Goal: Transaction & Acquisition: Purchase product/service

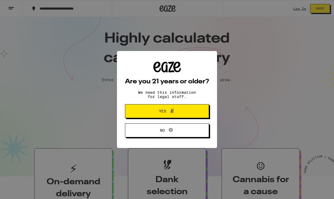
click at [180, 115] on span "Yes" at bounding box center [167, 111] width 41 height 7
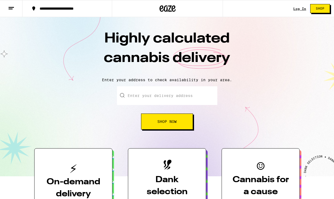
click at [297, 8] on link "Log In" at bounding box center [299, 8] width 13 height 3
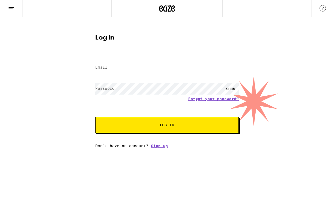
click at [121, 65] on input "Email" at bounding box center [166, 68] width 143 height 12
type input "Tfarrell44@aol.com"
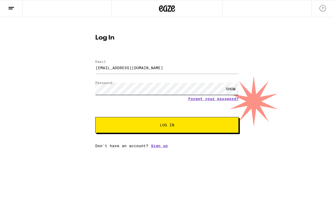
click at [95, 117] on button "Log In" at bounding box center [166, 125] width 143 height 16
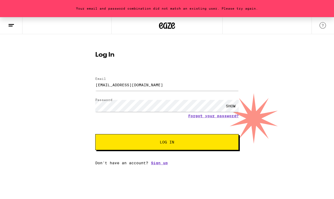
click at [230, 106] on div "SHOW" at bounding box center [231, 106] width 16 height 12
click at [95, 134] on button "Log In" at bounding box center [166, 142] width 143 height 16
click at [217, 117] on form "Email Email Tfarrell44@aol.com Password Password HIDE Forgot your password? Log…" at bounding box center [166, 111] width 143 height 79
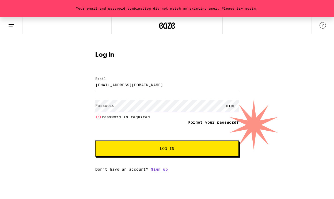
click at [209, 123] on link "Forgot your password?" at bounding box center [213, 122] width 51 height 4
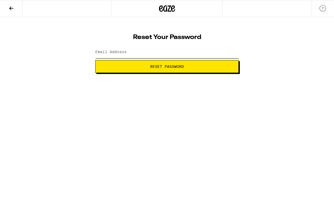
click at [146, 55] on input "Email Address" at bounding box center [166, 52] width 143 height 12
type input "Tfarrell44@aol.com"
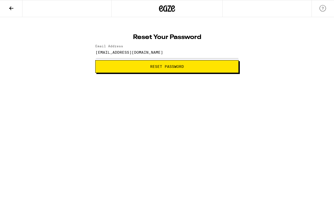
click at [146, 66] on span "Reset Password" at bounding box center [167, 67] width 134 height 4
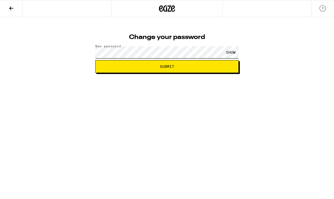
click at [95, 60] on button "Submit" at bounding box center [166, 66] width 143 height 13
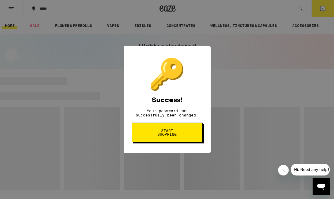
click at [176, 136] on span "Start shopping" at bounding box center [167, 132] width 28 height 7
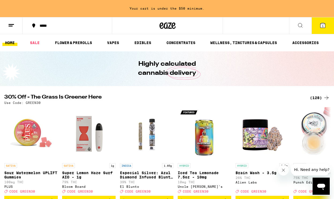
click at [324, 28] on icon at bounding box center [322, 25] width 6 height 6
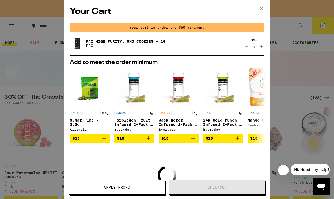
click at [247, 46] on icon "Decrement" at bounding box center [246, 46] width 5 height 6
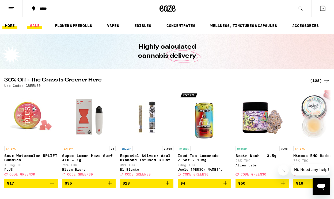
click at [34, 25] on link "SALE" at bounding box center [34, 25] width 15 height 6
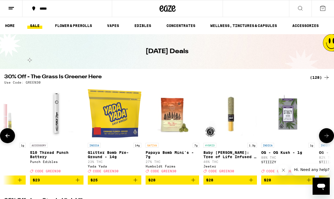
scroll to position [0, 3093]
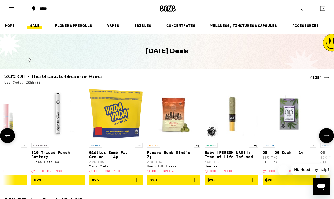
click at [100, 168] on div "Yada Yada" at bounding box center [116, 166] width 54 height 3
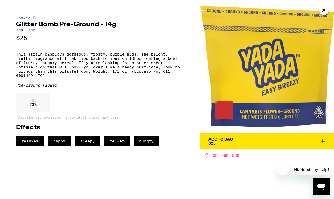
click at [35, 32] on link "Yada Yada" at bounding box center [27, 30] width 22 height 4
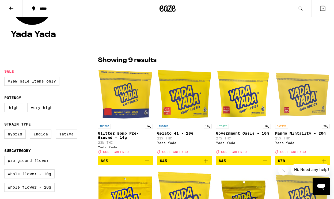
scroll to position [89, 0]
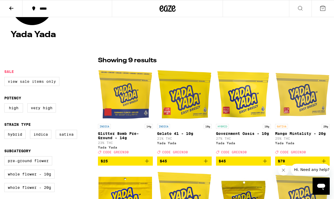
click at [32, 82] on label "View Sale Items Only" at bounding box center [31, 81] width 55 height 9
click at [6, 78] on input "View Sale Items Only" at bounding box center [5, 78] width 0 height 0
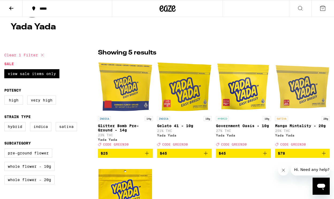
scroll to position [97, 0]
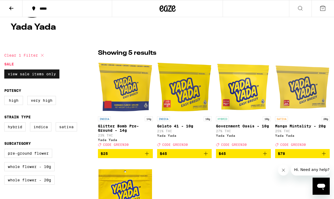
click at [43, 76] on label "View Sale Items Only" at bounding box center [31, 74] width 55 height 9
click at [6, 71] on input "View Sale Items Only" at bounding box center [5, 70] width 0 height 0
checkbox input "false"
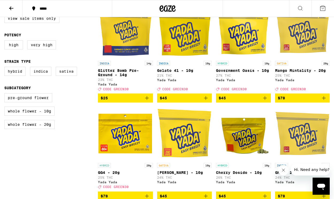
scroll to position [154, 0]
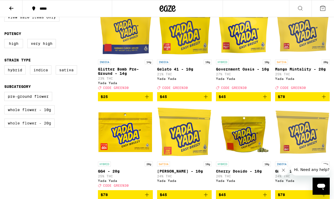
click at [43, 128] on label "Whole Flower - 20g" at bounding box center [29, 123] width 50 height 9
click at [6, 93] on input "Whole Flower - 20g" at bounding box center [5, 93] width 0 height 0
checkbox input "true"
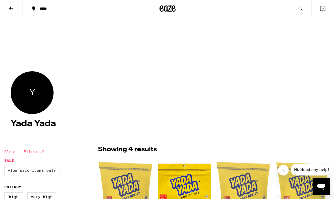
click at [12, 6] on icon at bounding box center [11, 8] width 6 height 6
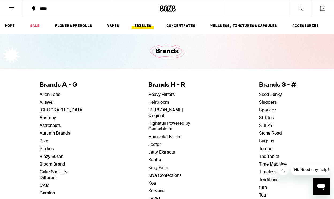
click at [148, 26] on link "EDIBLES" at bounding box center [143, 25] width 22 height 6
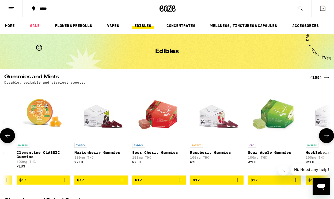
scroll to position [0, 2071]
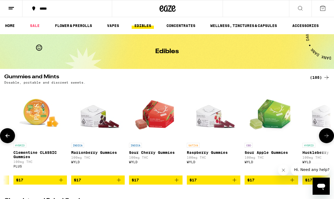
click at [100, 124] on img "Open page for Marionberry Gummies from WYLD" at bounding box center [98, 114] width 54 height 54
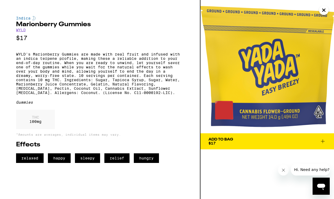
click at [22, 29] on link "WYLD" at bounding box center [21, 30] width 10 height 4
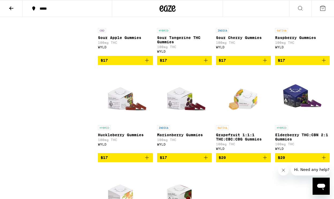
scroll to position [299, 0]
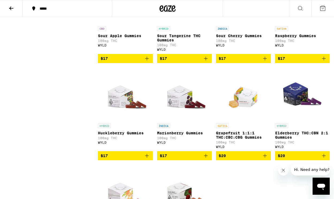
click at [298, 105] on img "Open page for Elderberry THC:CBN 2:1 Gummies from WYLD" at bounding box center [303, 94] width 54 height 54
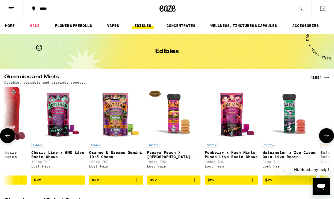
scroll to position [0, 5056]
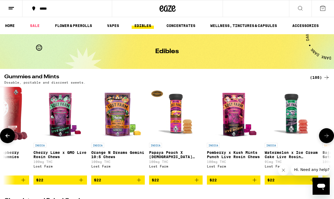
click at [119, 125] on img "Open page for Orange N Dreams Gemini 10:5 Chews from Lost Farm" at bounding box center [118, 114] width 54 height 54
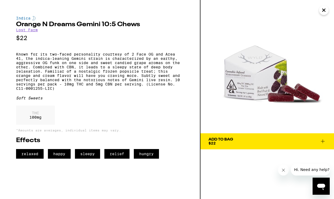
click at [32, 30] on link "Lost Farm" at bounding box center [27, 30] width 22 height 4
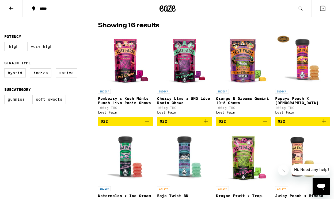
scroll to position [123, 0]
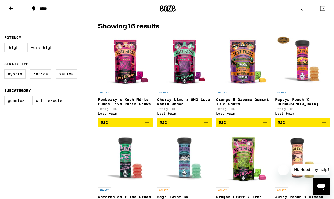
click at [288, 125] on span "$22" at bounding box center [302, 122] width 49 height 6
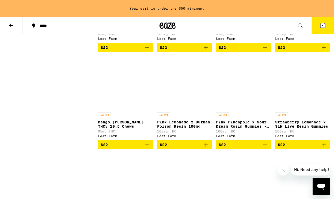
scroll to position [314, 0]
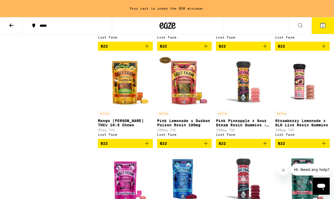
click at [240, 147] on span "$22" at bounding box center [243, 143] width 49 height 6
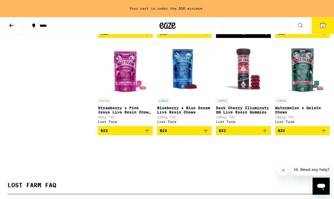
scroll to position [425, 0]
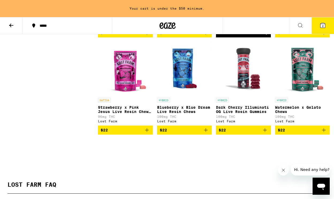
click at [246, 133] on span "$22" at bounding box center [243, 130] width 49 height 6
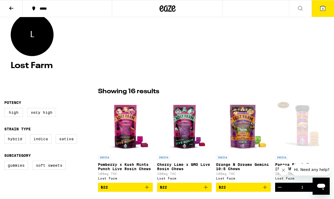
scroll to position [0, 0]
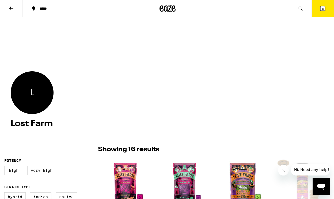
click at [13, 10] on icon at bounding box center [11, 8] width 6 height 6
click at [11, 10] on icon at bounding box center [11, 8] width 6 height 6
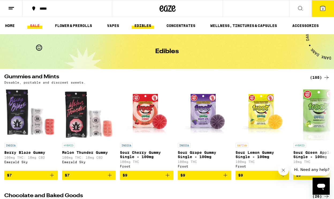
click at [34, 25] on link "SALE" at bounding box center [34, 25] width 15 height 6
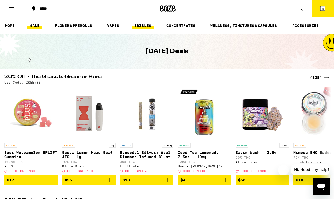
click at [145, 26] on link "EDIBLES" at bounding box center [143, 25] width 22 height 6
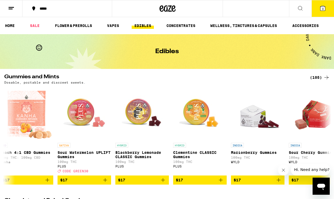
scroll to position [0, 2006]
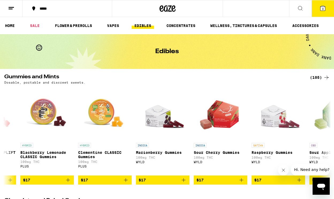
click at [170, 129] on img "Open page for Marionberry Gummies from WYLD" at bounding box center [163, 114] width 54 height 54
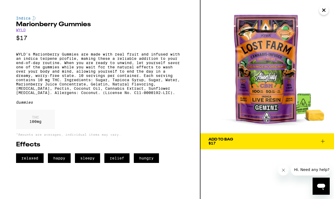
click at [22, 30] on link "WYLD" at bounding box center [21, 30] width 10 height 4
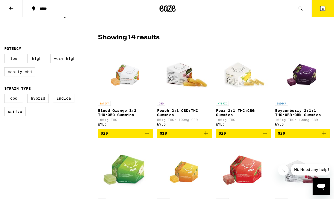
scroll to position [119, 0]
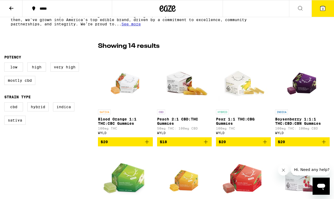
click at [303, 75] on img "Open page for Boysenberry 1:1:1 THC:CBD:CBN Gummies from WYLD" at bounding box center [302, 81] width 38 height 54
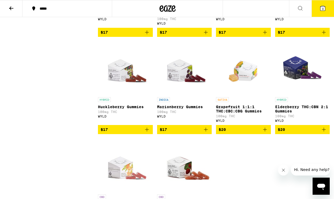
scroll to position [324, 0]
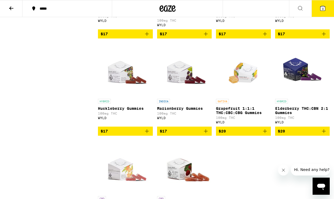
click at [295, 81] on img "Open page for Elderberry THC:CBN 2:1 Gummies from WYLD" at bounding box center [303, 70] width 54 height 54
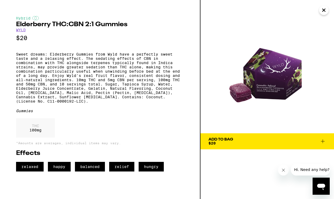
click at [271, 94] on img at bounding box center [266, 66] width 133 height 133
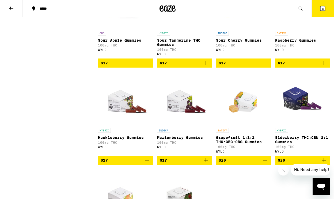
scroll to position [295, 0]
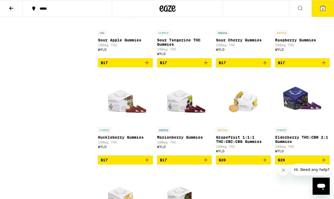
click at [179, 109] on img "Open page for Marionberry Gummies from WYLD" at bounding box center [185, 99] width 54 height 54
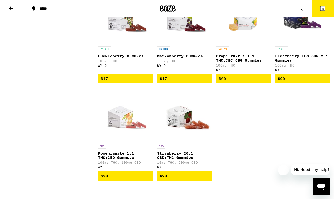
scroll to position [380, 0]
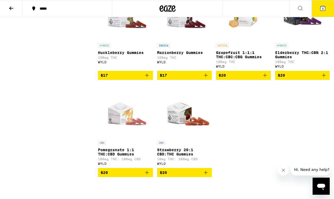
click at [282, 59] on p "Elderberry THC:CBN 2:1 Gummies" at bounding box center [302, 55] width 55 height 9
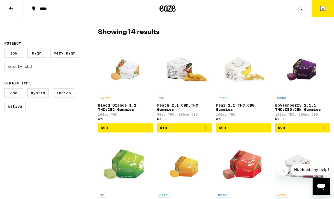
scroll to position [132, 0]
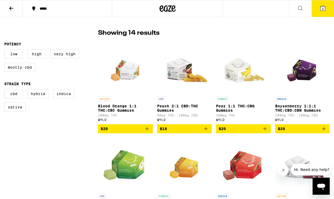
click at [302, 68] on img "Open page for Boysenberry 1:1:1 THC:CBD:CBN Gummies from WYLD" at bounding box center [302, 67] width 38 height 54
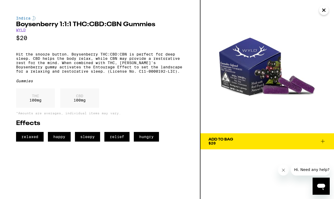
click at [280, 142] on span "Add To Bag $20" at bounding box center [266, 141] width 117 height 7
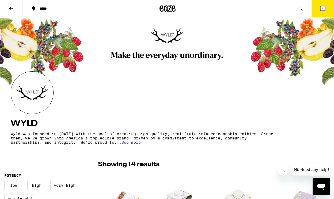
click at [12, 12] on button at bounding box center [11, 8] width 22 height 17
click at [164, 10] on icon at bounding box center [167, 8] width 8 height 6
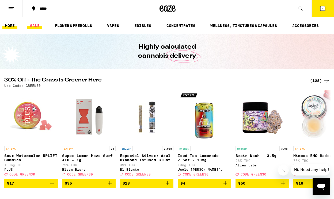
click at [35, 24] on link "SALE" at bounding box center [34, 25] width 15 height 6
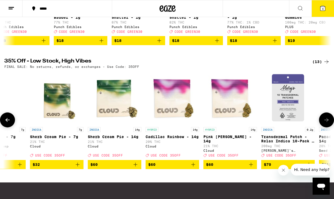
scroll to position [0, 380]
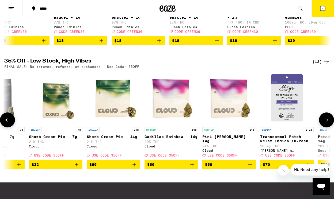
click at [53, 116] on img "Open page for Sherb Cream Pie - 7g from Cloud" at bounding box center [56, 98] width 54 height 54
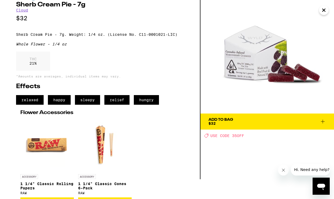
scroll to position [36, 0]
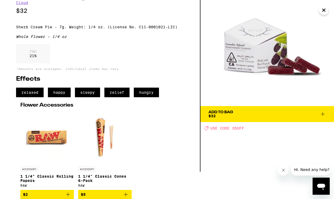
click at [250, 110] on span "Add To Bag $32" at bounding box center [266, 113] width 117 height 7
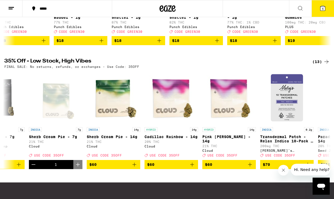
click at [323, 7] on span "5" at bounding box center [323, 8] width 2 height 3
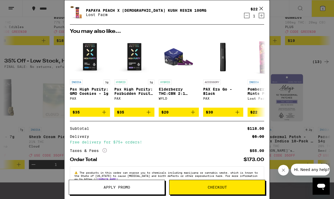
scroll to position [105, 0]
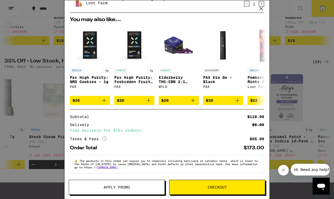
click at [105, 138] on icon "More Info" at bounding box center [104, 139] width 4 height 4
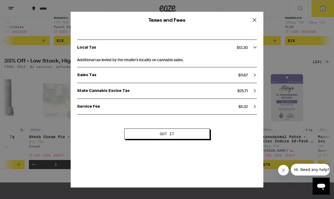
click at [255, 20] on icon at bounding box center [254, 20] width 8 height 8
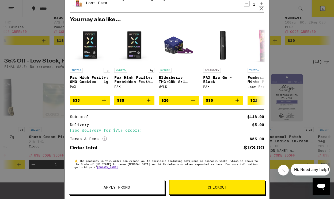
click at [116, 188] on span "Apply Promo" at bounding box center [117, 188] width 26 height 4
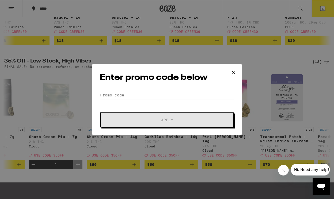
click at [235, 73] on icon at bounding box center [233, 72] width 8 height 8
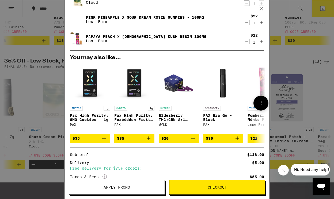
scroll to position [64, 0]
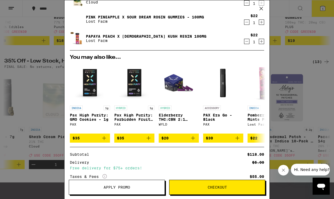
click at [213, 187] on span "Checkout" at bounding box center [217, 188] width 19 height 4
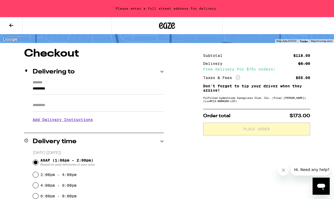
scroll to position [39, 0]
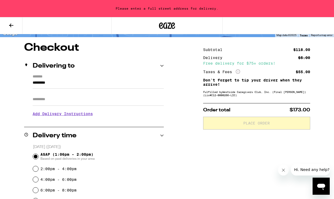
click at [66, 86] on input "*********" at bounding box center [98, 84] width 131 height 9
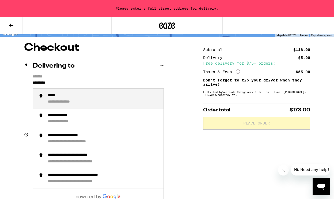
click at [66, 86] on input "*********" at bounding box center [98, 84] width 131 height 9
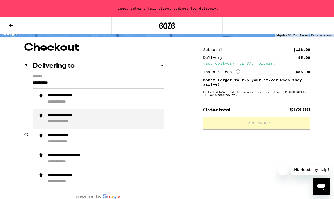
click at [69, 121] on div "**********" at bounding box center [66, 122] width 36 height 5
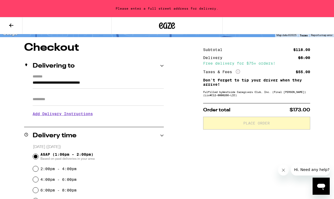
type input "**********"
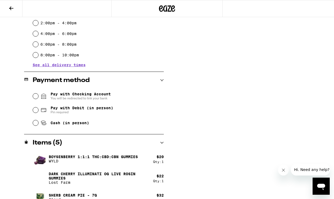
scroll to position [169, 0]
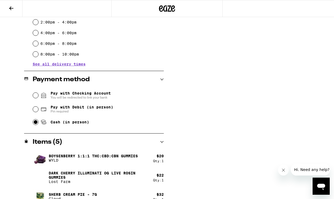
click at [35, 124] on input "Cash (in person)" at bounding box center [35, 122] width 5 height 5
radio input "true"
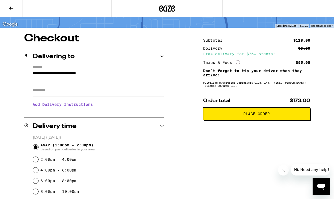
scroll to position [0, 0]
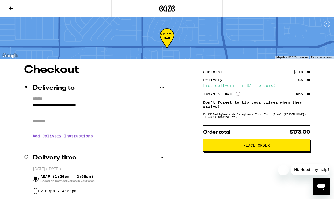
click at [252, 147] on span "Place Order" at bounding box center [256, 146] width 26 height 4
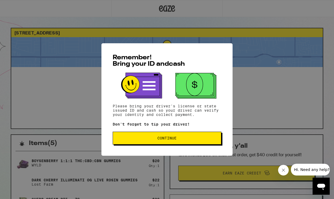
click at [165, 142] on button "Continue" at bounding box center [167, 138] width 109 height 13
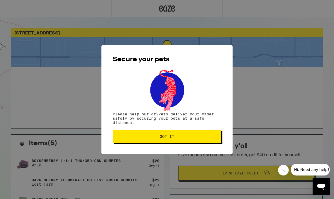
click at [164, 142] on button "Got it" at bounding box center [167, 136] width 109 height 13
click at [159, 141] on button "Got it" at bounding box center [167, 136] width 109 height 13
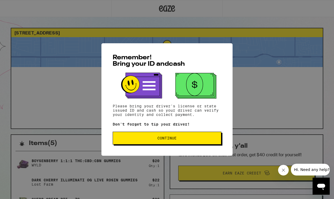
click at [122, 137] on button "Continue" at bounding box center [167, 138] width 109 height 13
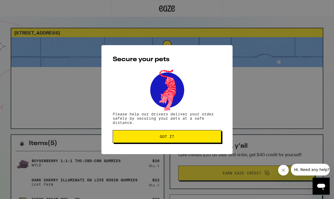
click at [122, 137] on span "Got it" at bounding box center [167, 137] width 100 height 4
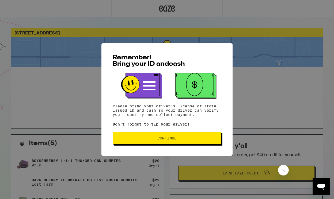
click at [134, 143] on button "Continue" at bounding box center [167, 138] width 109 height 13
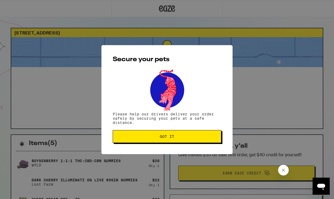
click at [134, 143] on button "Got it" at bounding box center [167, 136] width 109 height 13
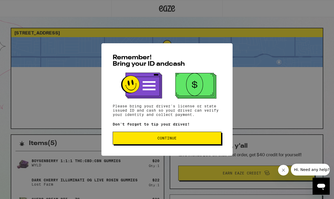
click at [176, 135] on button "Continue" at bounding box center [167, 138] width 109 height 13
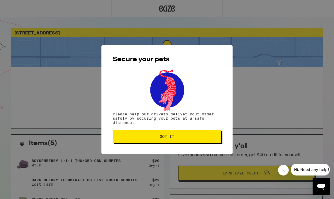
click at [176, 135] on span "Got it" at bounding box center [167, 137] width 100 height 4
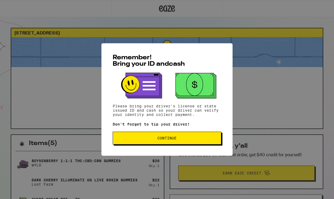
click at [173, 142] on button "Continue" at bounding box center [167, 138] width 109 height 13
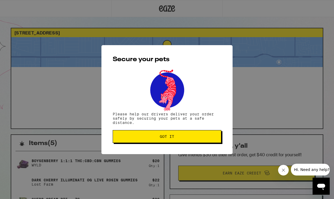
click at [173, 142] on button "Got it" at bounding box center [167, 136] width 109 height 13
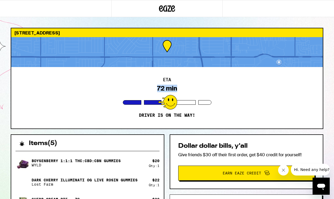
drag, startPoint x: 156, startPoint y: 88, endPoint x: 189, endPoint y: 90, distance: 32.9
click at [189, 90] on div "ETA 72 min Driver is on the way!" at bounding box center [166, 98] width 311 height 62
